Goal: Task Accomplishment & Management: Manage account settings

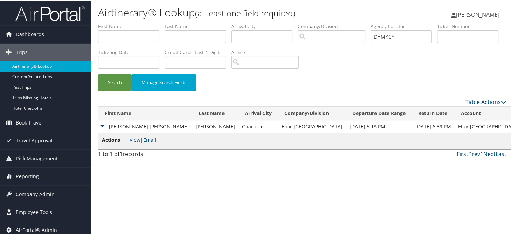
click at [259, 89] on div "Search Manage Search Fields" at bounding box center [302, 85] width 419 height 23
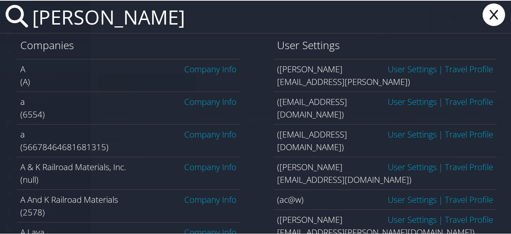
type input "[PERSON_NAME]"
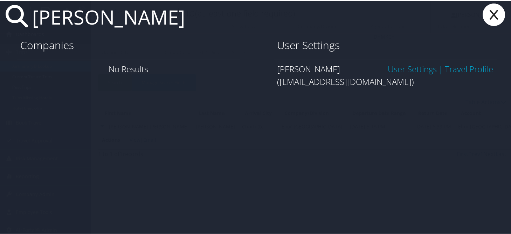
click at [399, 66] on link "User Settings" at bounding box center [412, 68] width 49 height 12
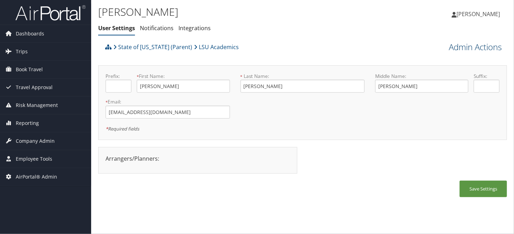
click at [473, 49] on link "Admin Actions" at bounding box center [475, 47] width 53 height 12
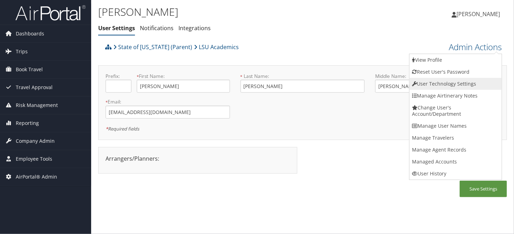
click at [422, 85] on link "User Technology Settings" at bounding box center [455, 84] width 92 height 12
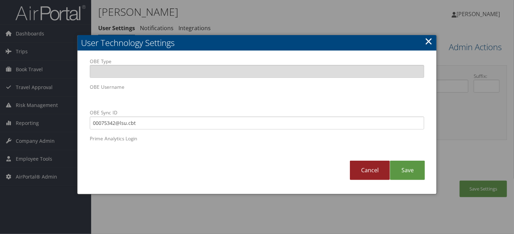
click at [371, 176] on link "Cancel" at bounding box center [370, 170] width 40 height 19
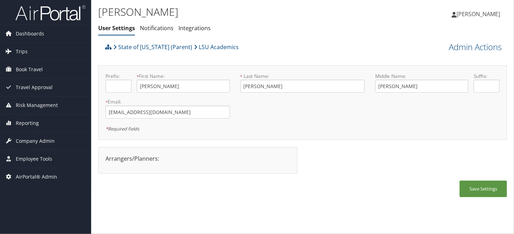
click at [357, 49] on div "State of Louisiana (Parent) LSU Academics" at bounding box center [251, 49] width 296 height 19
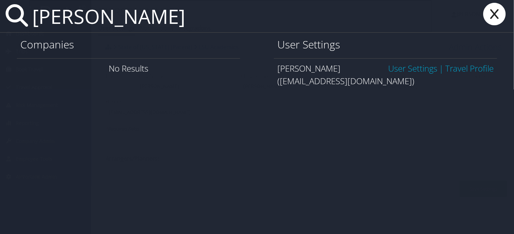
type input "[PERSON_NAME]"
click at [407, 70] on link "User Settings" at bounding box center [412, 68] width 49 height 12
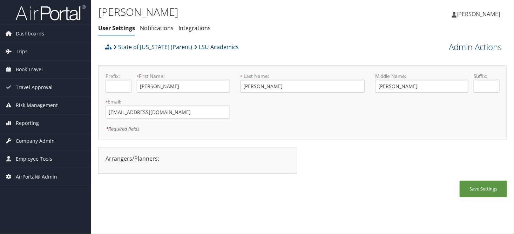
drag, startPoint x: 445, startPoint y: 46, endPoint x: 454, endPoint y: 48, distance: 9.1
click at [445, 46] on div "Admin Actions View Profile Reset User's Password Confirm Reset User's Password …" at bounding box center [456, 46] width 102 height 13
click at [457, 49] on link "Admin Actions" at bounding box center [475, 47] width 53 height 12
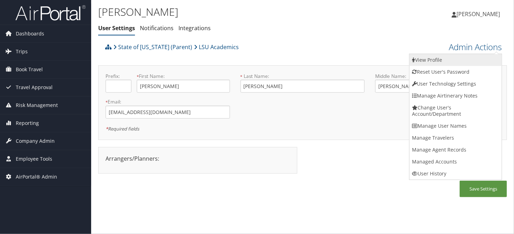
click at [423, 56] on link "View Profile" at bounding box center [455, 60] width 92 height 12
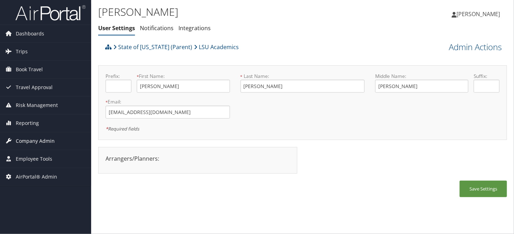
click at [25, 137] on span "Company Admin" at bounding box center [35, 141] width 39 height 18
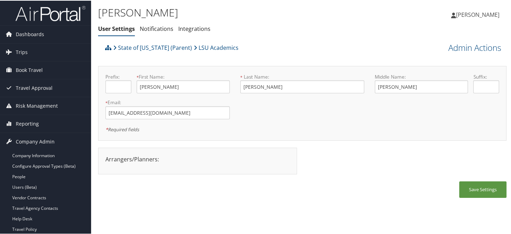
click at [264, 35] on div "Alyson Hewson User Settings Notifications Integrations User Settings Notificati…" at bounding box center [234, 22] width 272 height 36
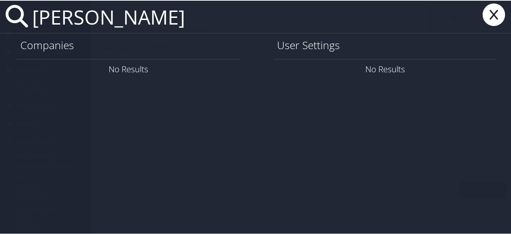
type input "meredith price"
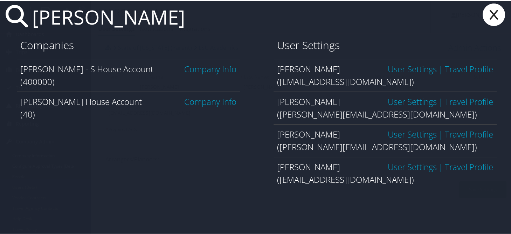
click at [402, 100] on link "User Settings" at bounding box center [412, 101] width 49 height 12
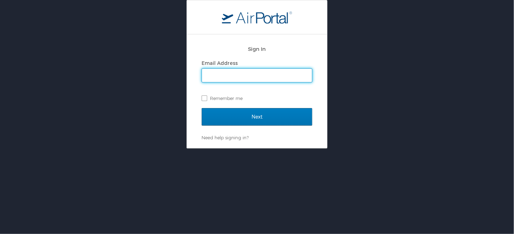
click at [263, 77] on input "Email Address" at bounding box center [257, 75] width 110 height 13
type input "sonya.marmolejo@cbtravel.com"
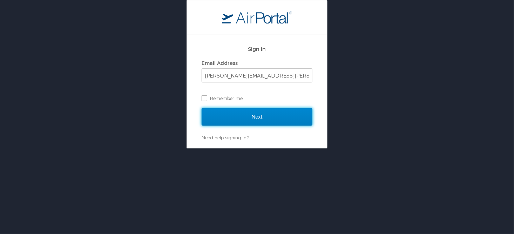
click at [263, 117] on input "Next" at bounding box center [257, 117] width 111 height 18
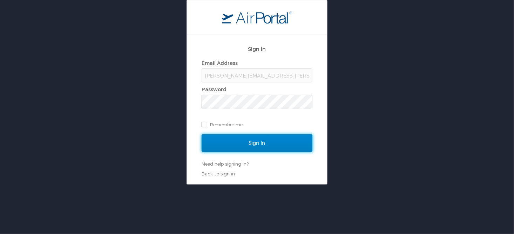
click at [224, 146] on input "Sign In" at bounding box center [257, 143] width 111 height 18
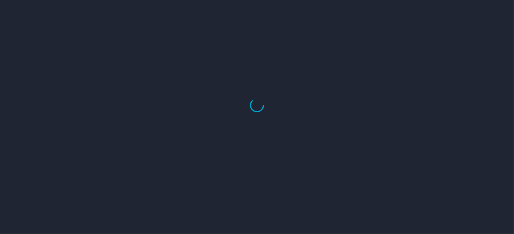
select select "US"
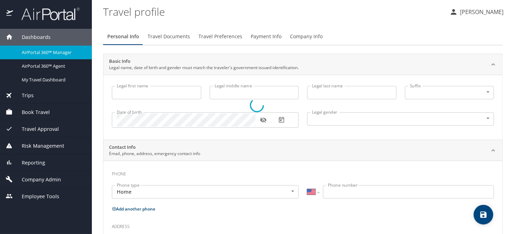
type input "Alyson"
type input "Elizabeth"
type input "Hewson"
type input "Female"
select select "US"
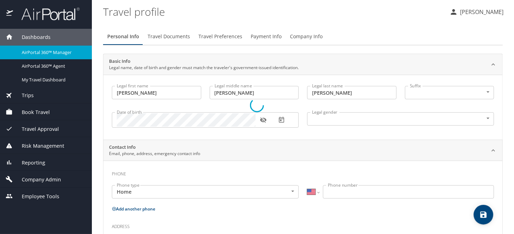
select select "US"
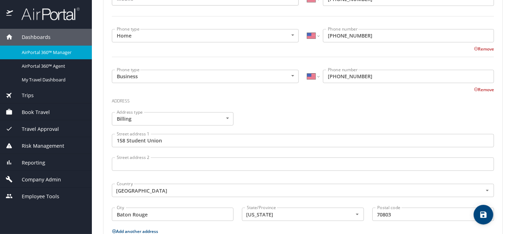
scroll to position [296, 0]
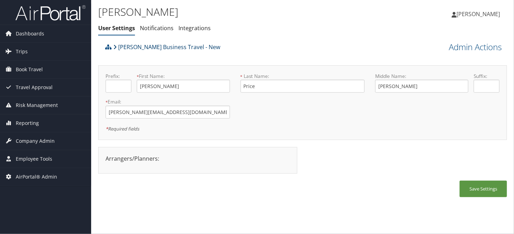
click at [161, 47] on link "Christopherson Business Travel - New" at bounding box center [166, 47] width 107 height 14
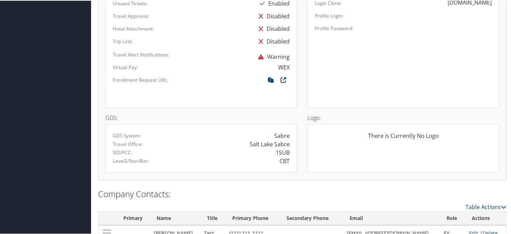
scroll to position [432, 0]
